Goal: Information Seeking & Learning: Learn about a topic

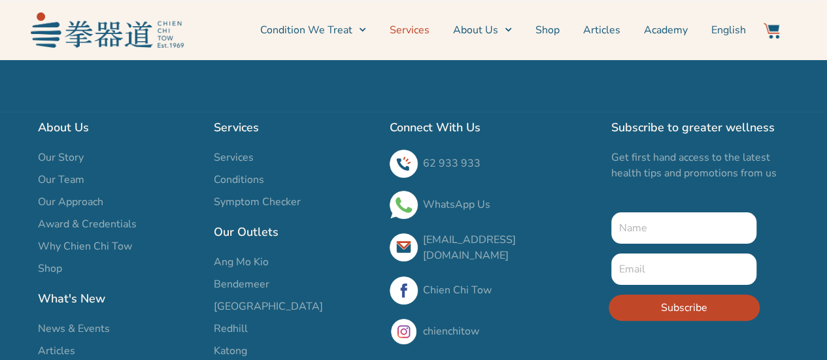
click at [422, 29] on link "Services" at bounding box center [410, 30] width 40 height 33
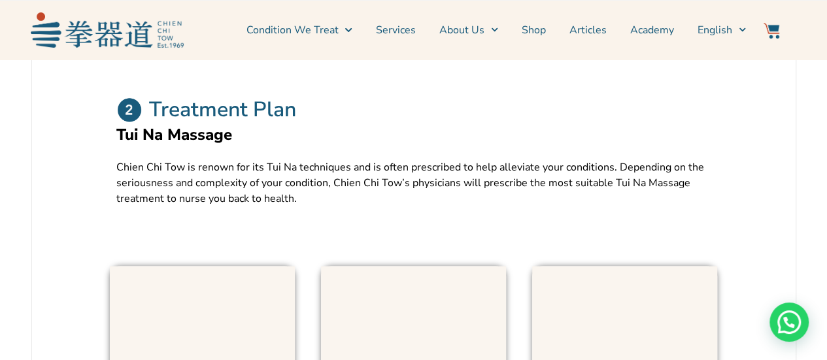
scroll to position [392, 0]
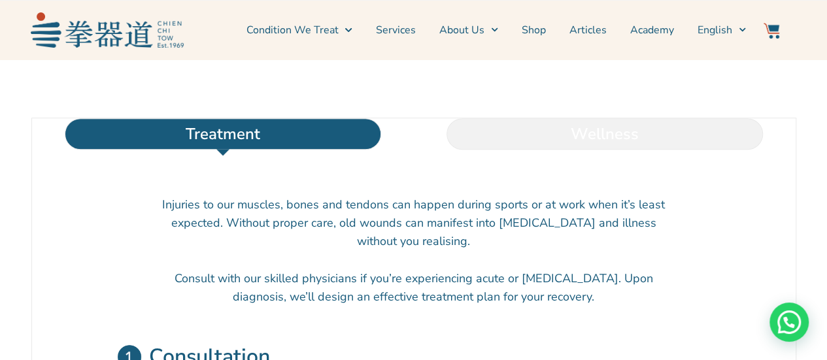
click at [607, 150] on li "Wellness" at bounding box center [605, 133] width 382 height 31
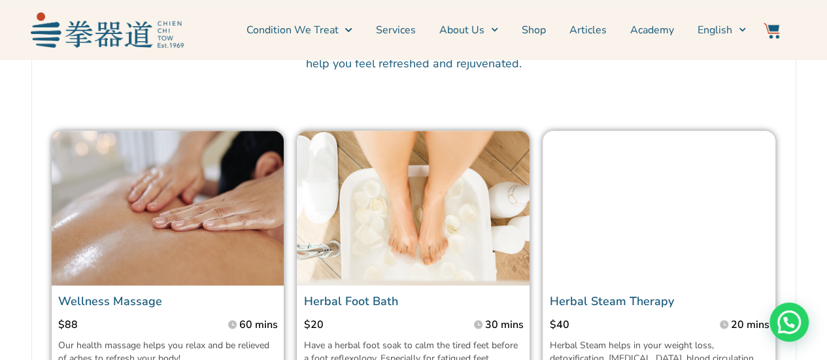
scroll to position [719, 0]
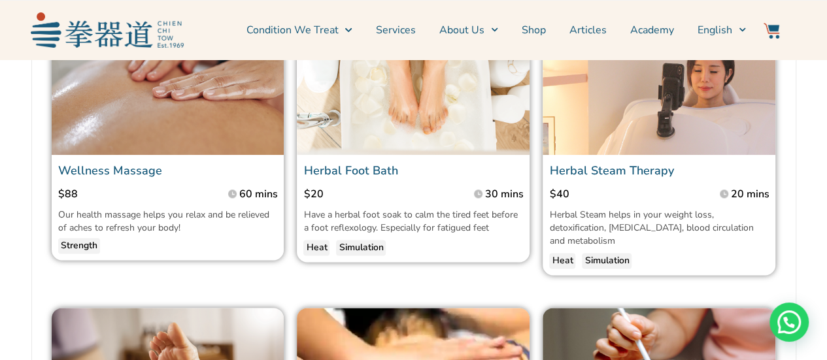
click at [122, 178] on link "Wellness Massage" at bounding box center [110, 171] width 104 height 16
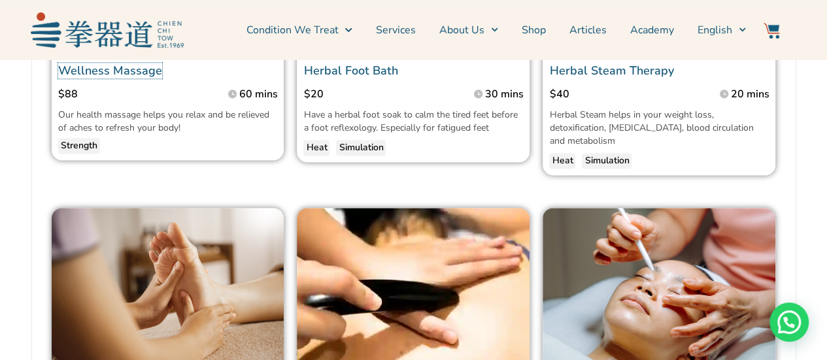
scroll to position [850, 0]
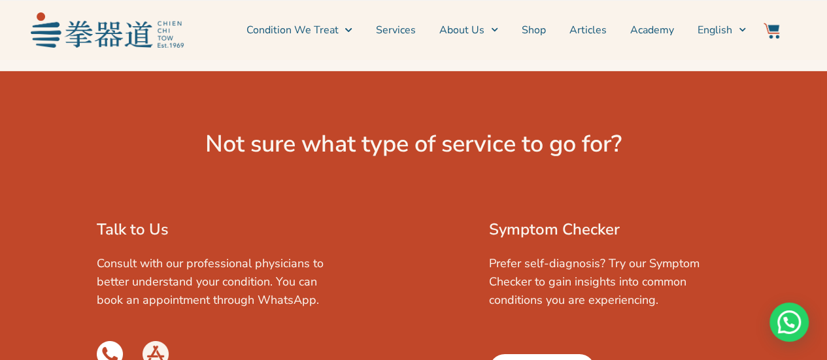
scroll to position [2092, 0]
